Goal: Task Accomplishment & Management: Manage account settings

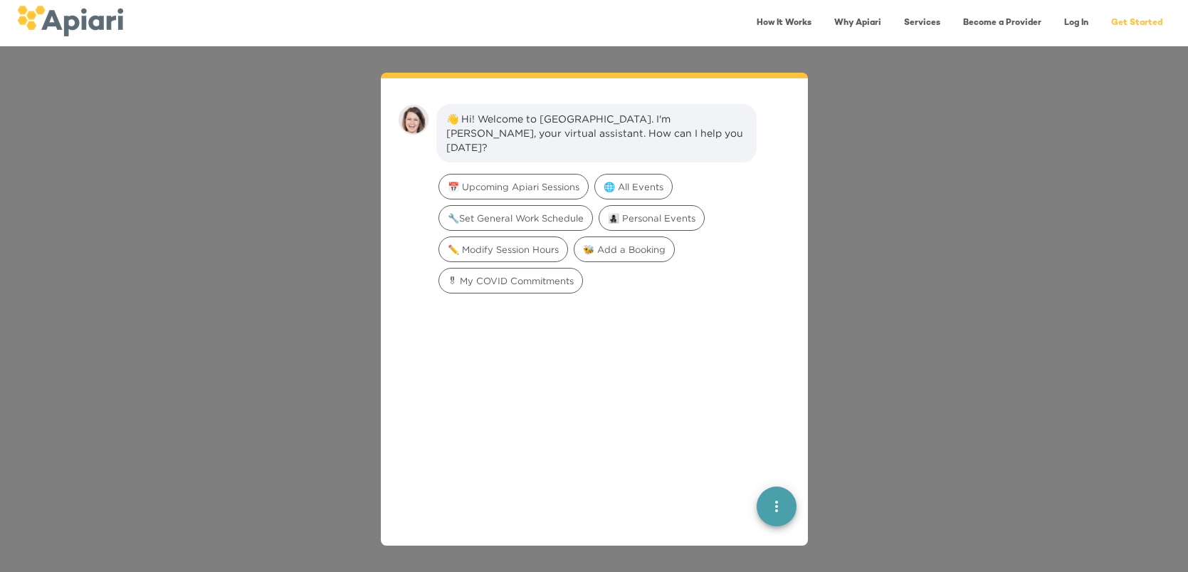
scroll to position [19, 0]
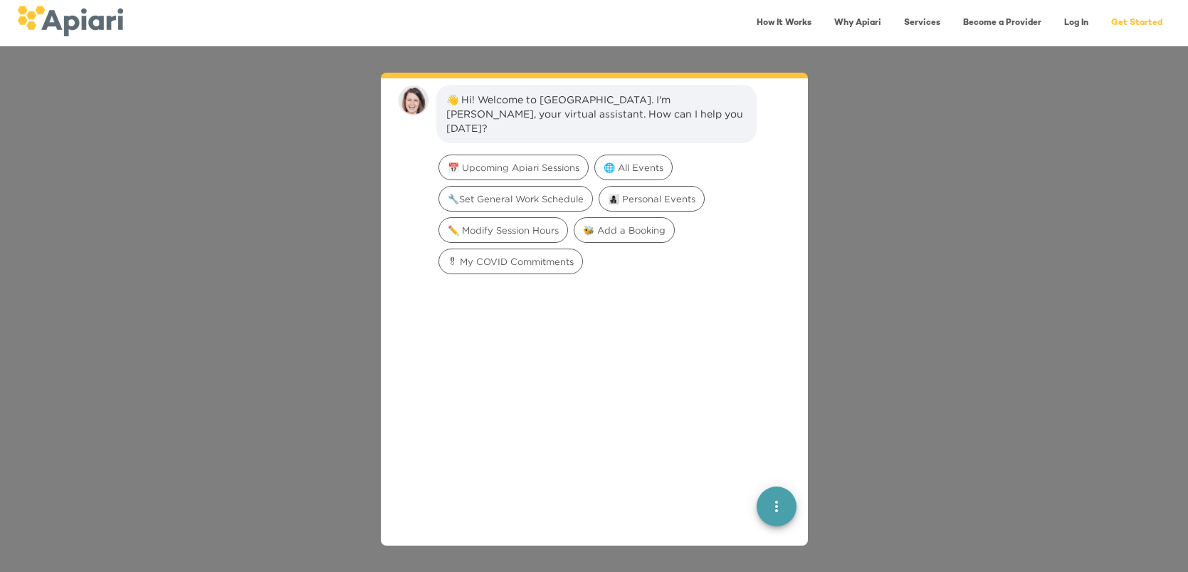
click at [1077, 23] on link "Log In" at bounding box center [1075, 23] width 41 height 29
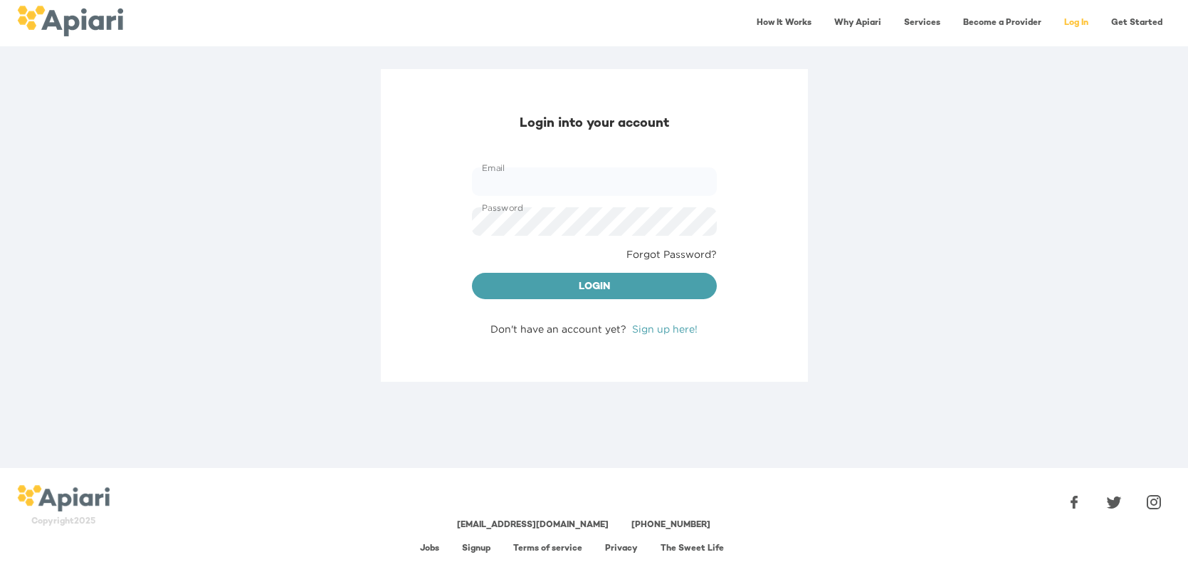
type input "**********"
click at [587, 285] on span "Login" at bounding box center [594, 287] width 222 height 18
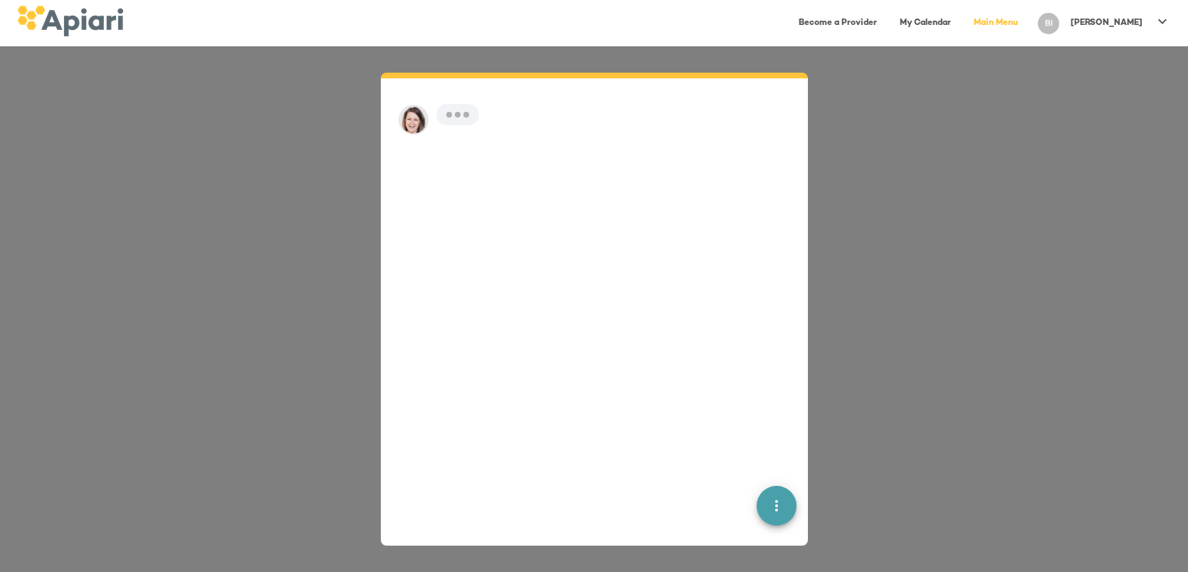
scroll to position [19, 0]
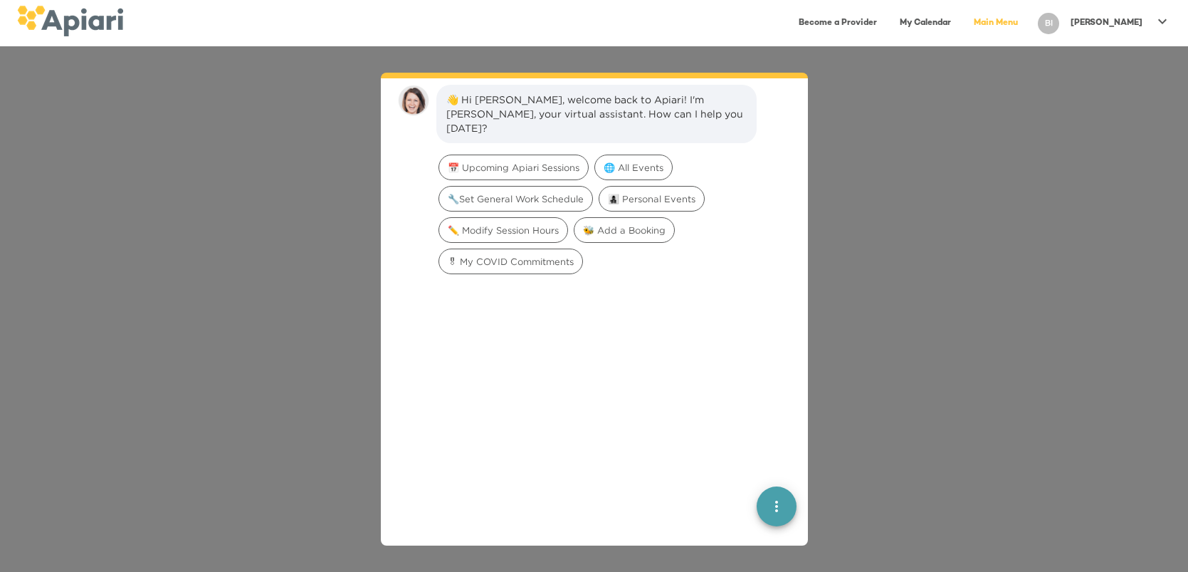
click at [1161, 23] on icon at bounding box center [1162, 21] width 17 height 17
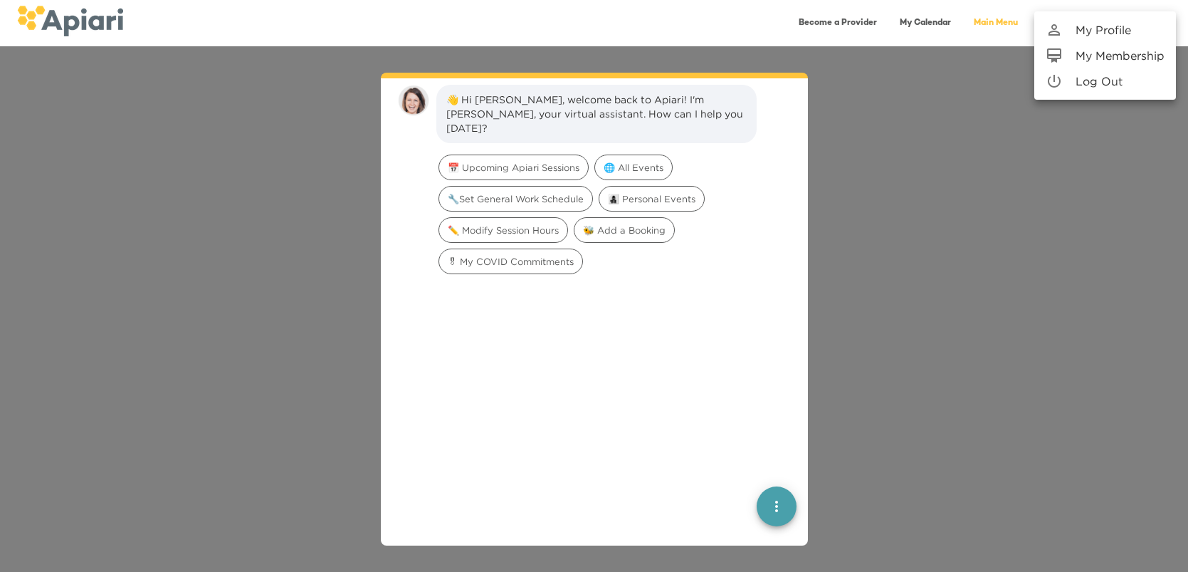
click at [1116, 31] on p "My Profile" at bounding box center [1103, 29] width 56 height 17
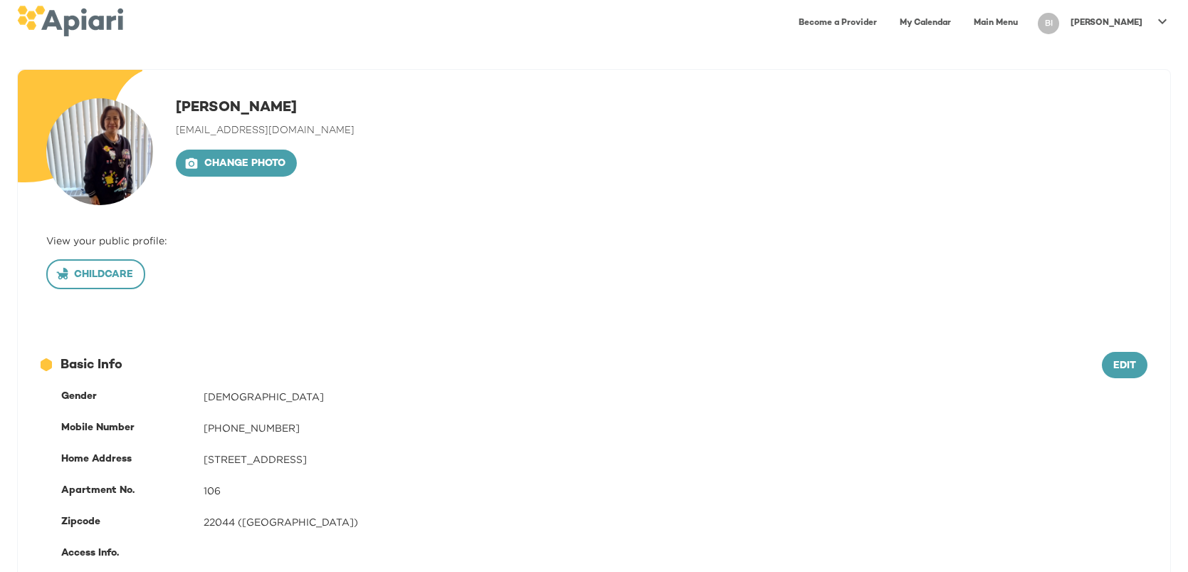
click at [105, 278] on span "Childcare" at bounding box center [95, 275] width 75 height 18
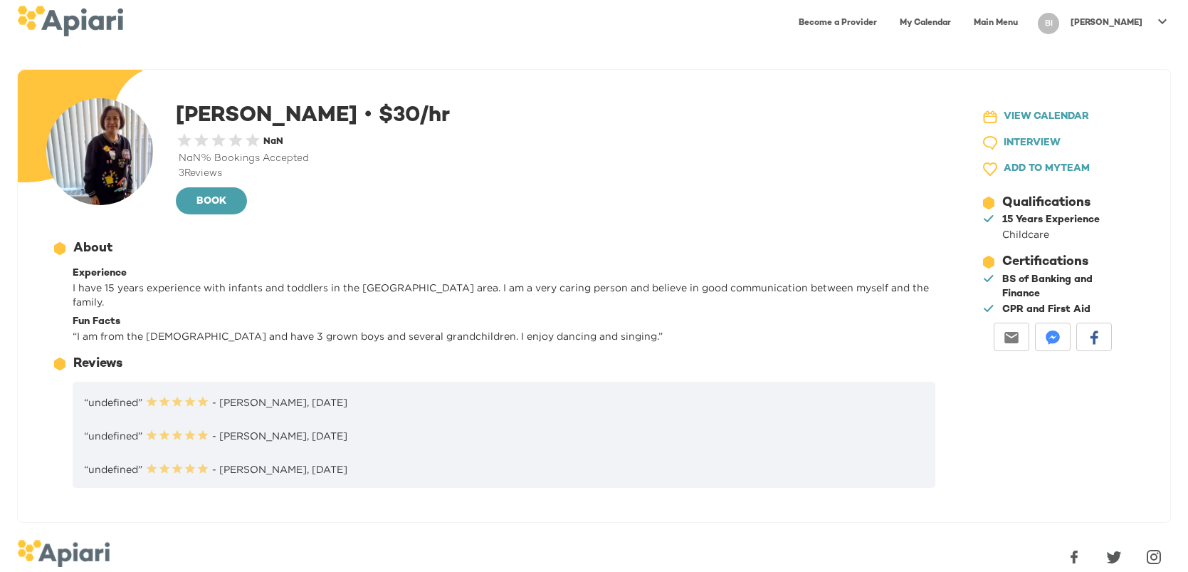
click at [959, 23] on link "My Calendar" at bounding box center [925, 23] width 68 height 29
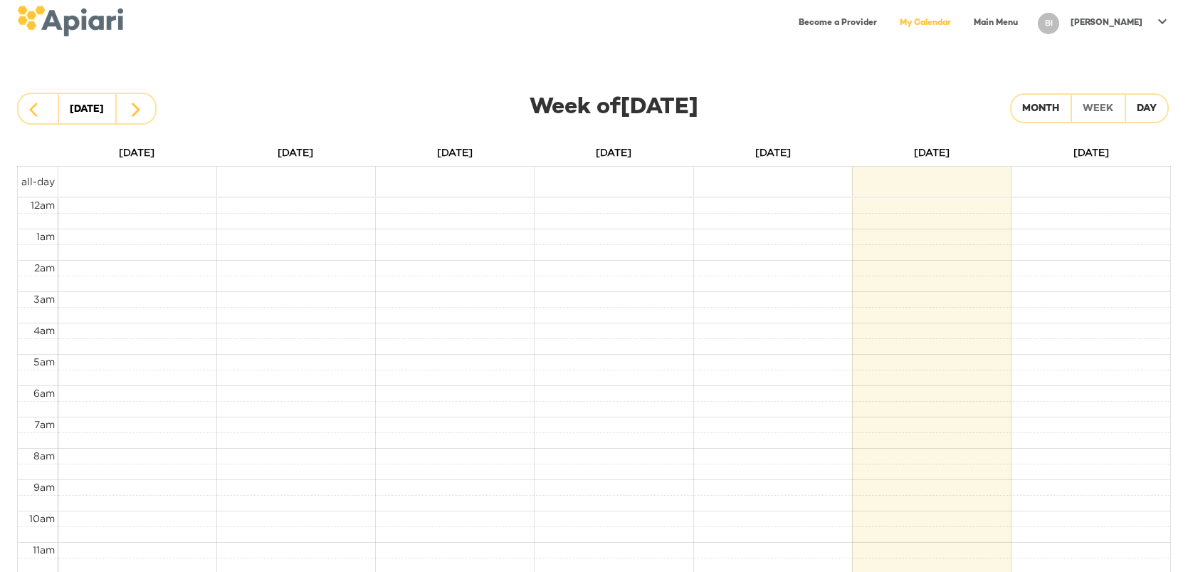
click at [957, 174] on div at bounding box center [594, 172] width 1152 height 10
click at [960, 176] on div at bounding box center [594, 172] width 1152 height 10
click at [952, 200] on td at bounding box center [614, 206] width 1112 height 16
click at [1163, 21] on icon at bounding box center [1162, 21] width 9 height 5
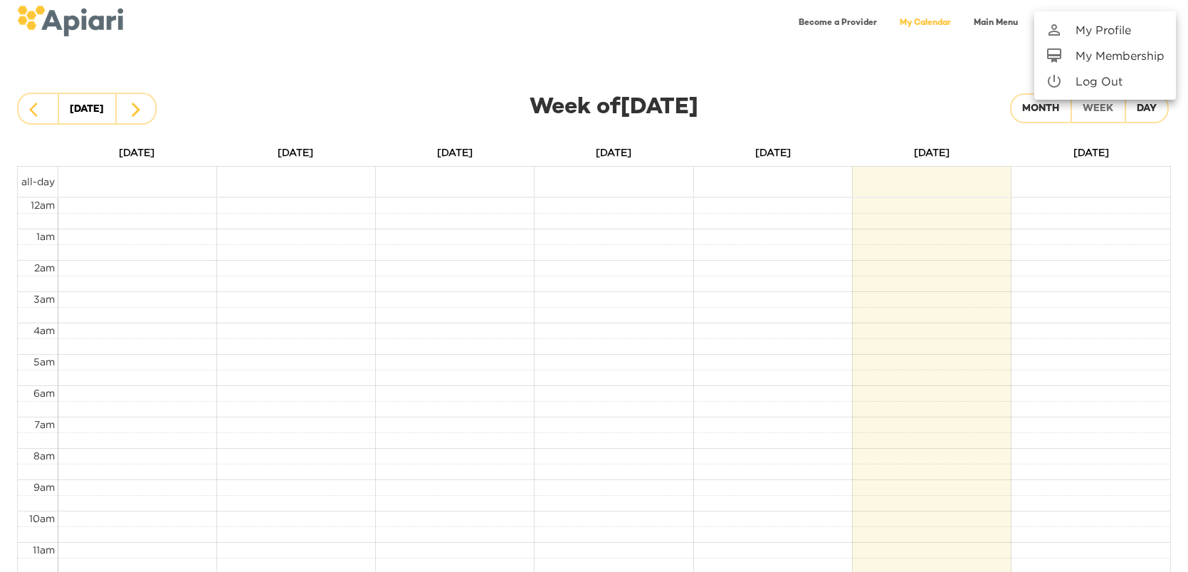
click at [1118, 54] on p "My Membership" at bounding box center [1119, 55] width 89 height 17
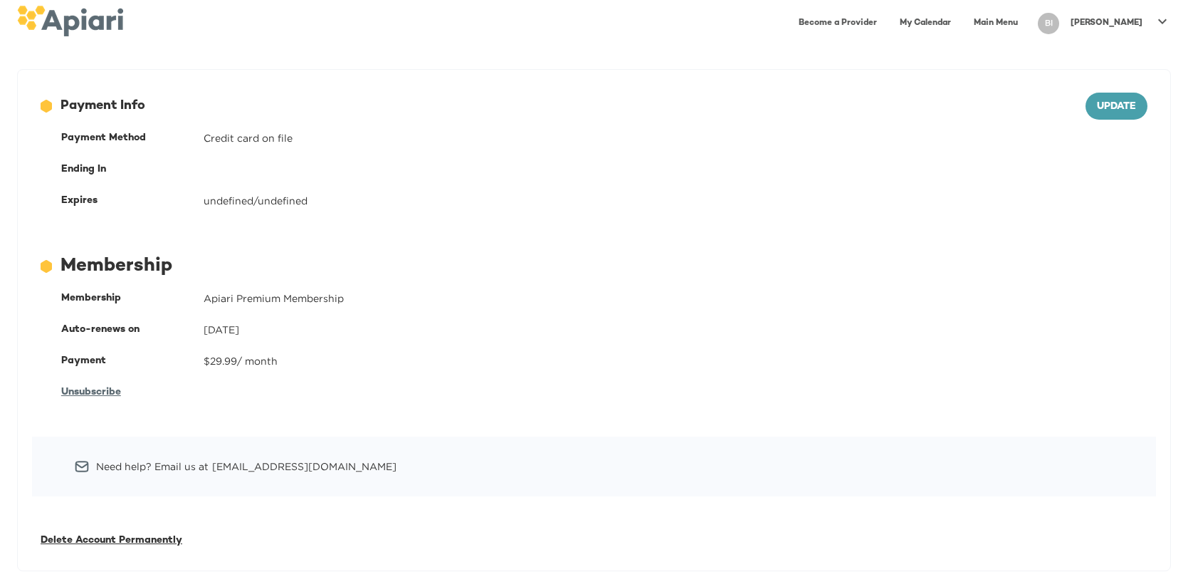
click at [1165, 23] on icon at bounding box center [1162, 21] width 17 height 17
click at [1115, 33] on p "My Profile" at bounding box center [1103, 29] width 56 height 17
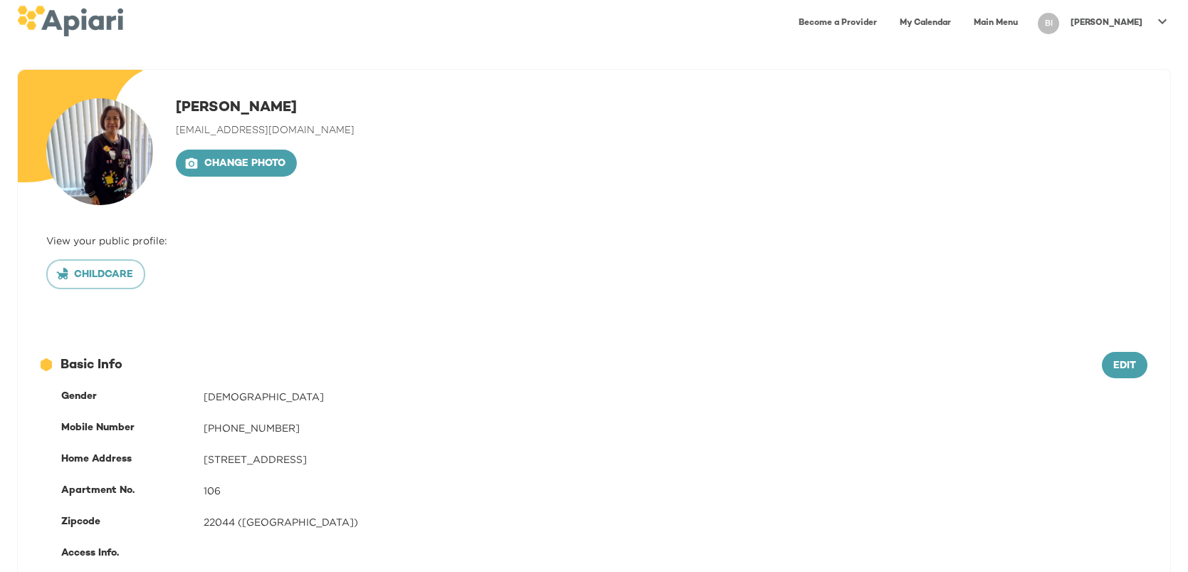
click at [1158, 20] on icon at bounding box center [1162, 21] width 17 height 17
click at [1120, 89] on p "Log Out" at bounding box center [1098, 81] width 47 height 17
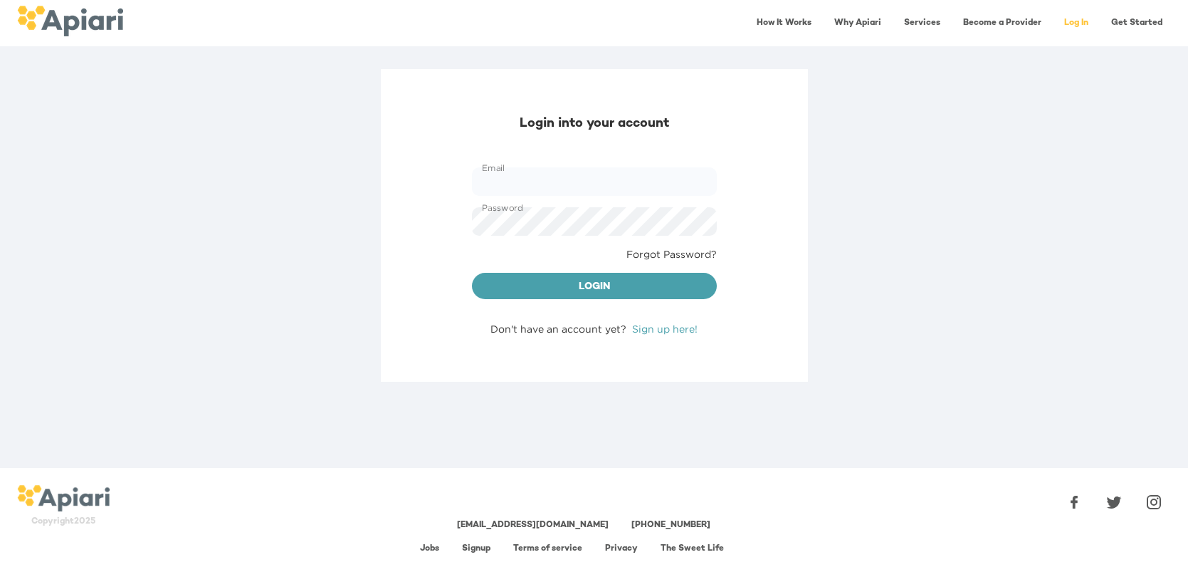
type input "**********"
